Goal: Transaction & Acquisition: Purchase product/service

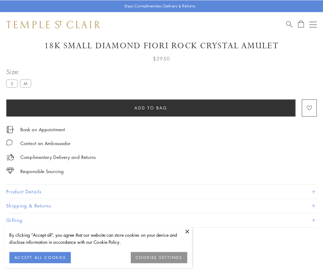
scroll to position [36, 0]
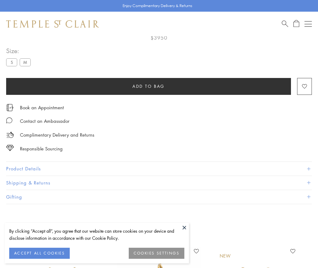
click at [148, 86] on span "Add to bag" at bounding box center [148, 86] width 32 height 7
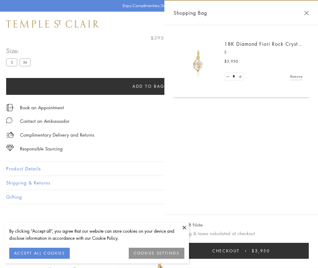
click at [240, 255] on span "Checkout" at bounding box center [225, 251] width 27 height 7
